Goal: Navigation & Orientation: Find specific page/section

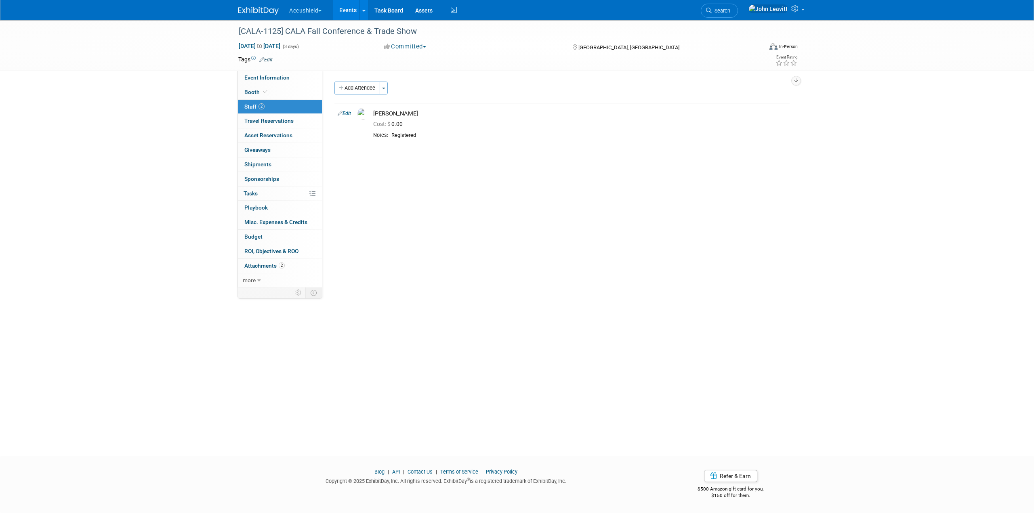
click at [269, 106] on link "2 Staff 2" at bounding box center [280, 107] width 84 height 14
click at [271, 77] on span "Event Information" at bounding box center [266, 77] width 45 height 6
select select "Yes"
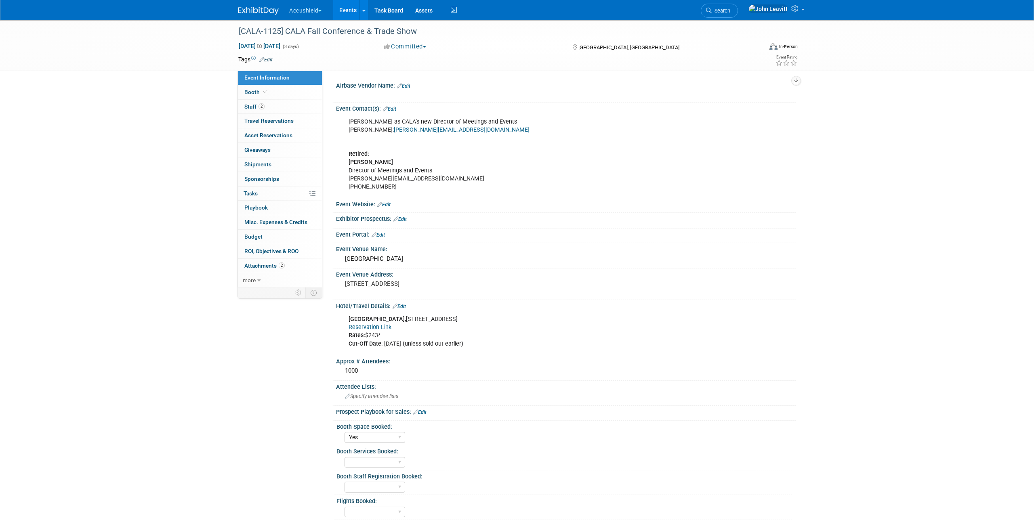
click at [259, 8] on img at bounding box center [258, 11] width 40 height 8
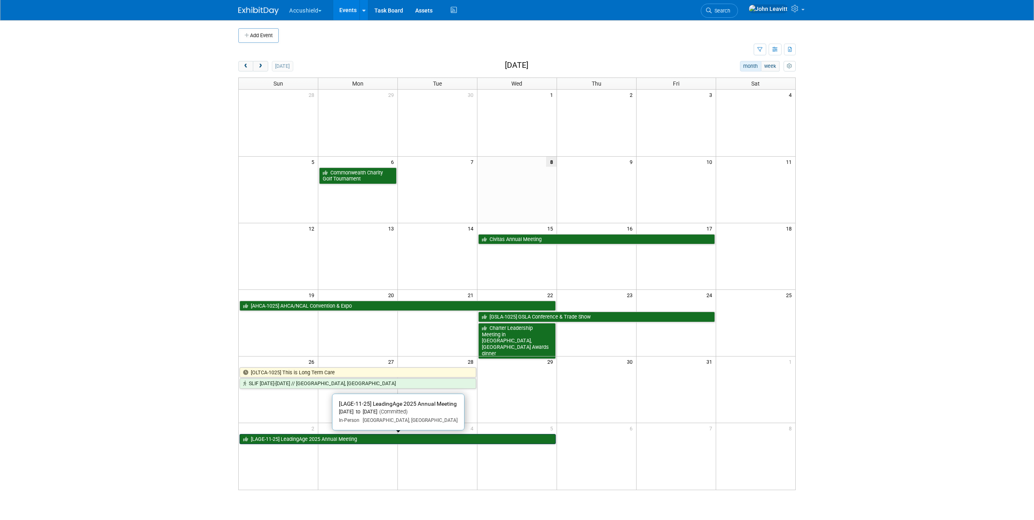
click at [318, 442] on link "[LAGE-11-25] LeadingAge 2025 Annual Meeting" at bounding box center [398, 439] width 316 height 11
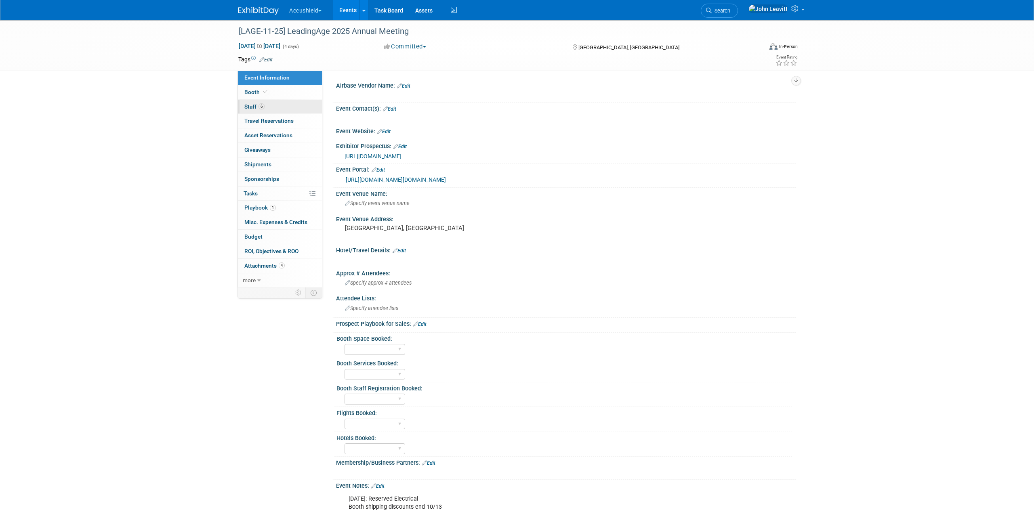
click at [280, 105] on link "6 Staff 6" at bounding box center [280, 107] width 84 height 14
